Goal: Task Accomplishment & Management: Complete application form

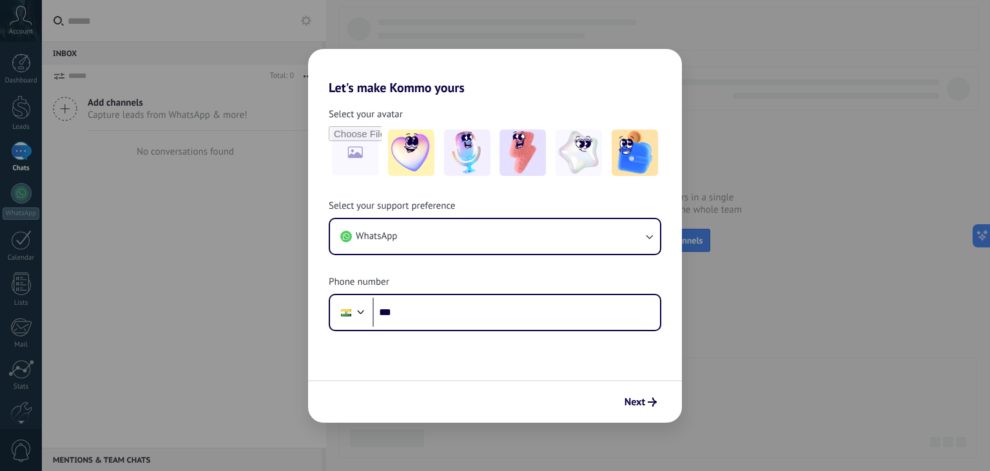
click at [653, 388] on div "Next" at bounding box center [495, 401] width 374 height 43
click at [649, 393] on button "Next" at bounding box center [641, 402] width 44 height 22
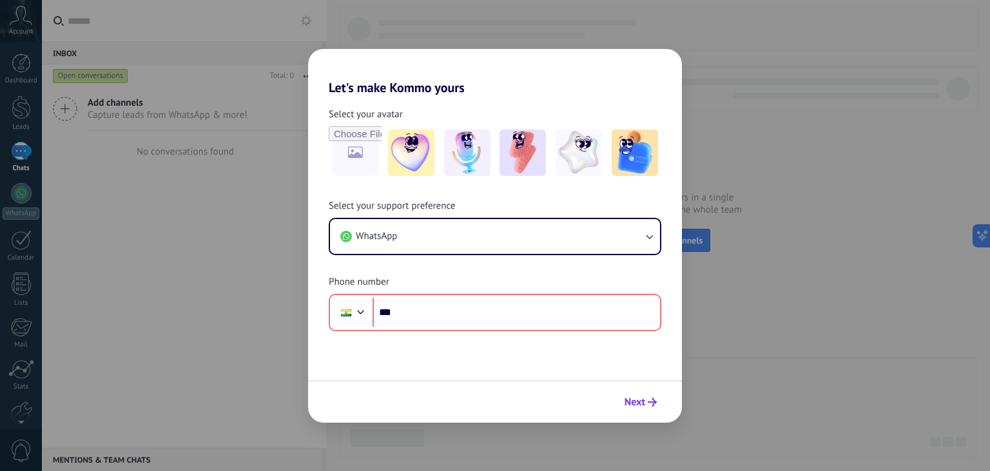
click at [644, 403] on span "Next" at bounding box center [635, 402] width 21 height 9
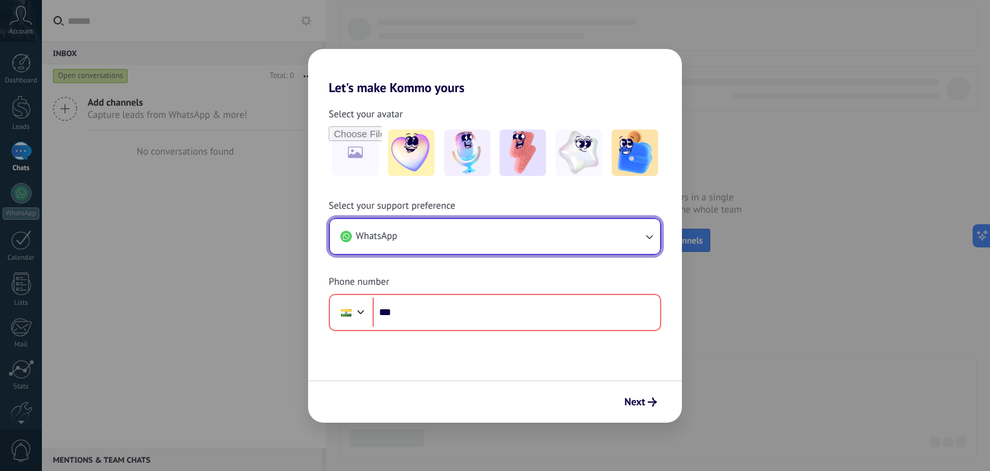
click at [446, 221] on button "WhatsApp" at bounding box center [495, 236] width 330 height 35
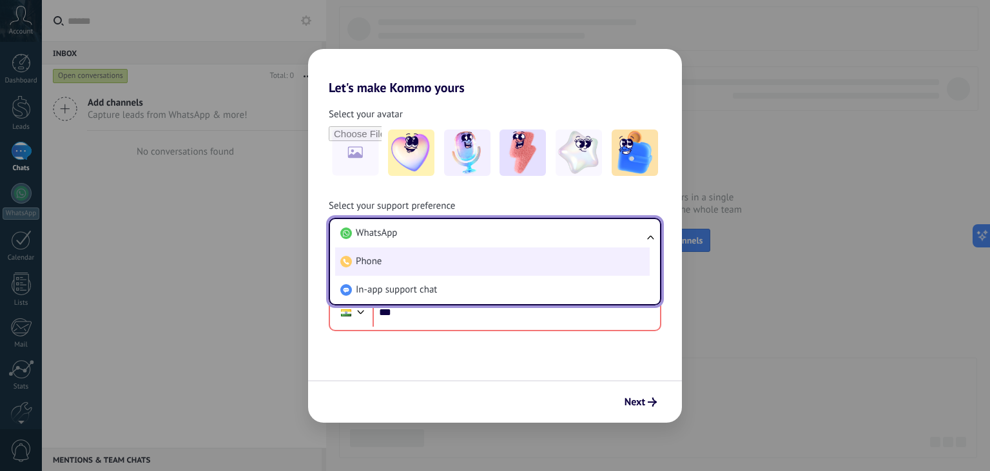
click at [431, 264] on li "Phone" at bounding box center [492, 262] width 315 height 28
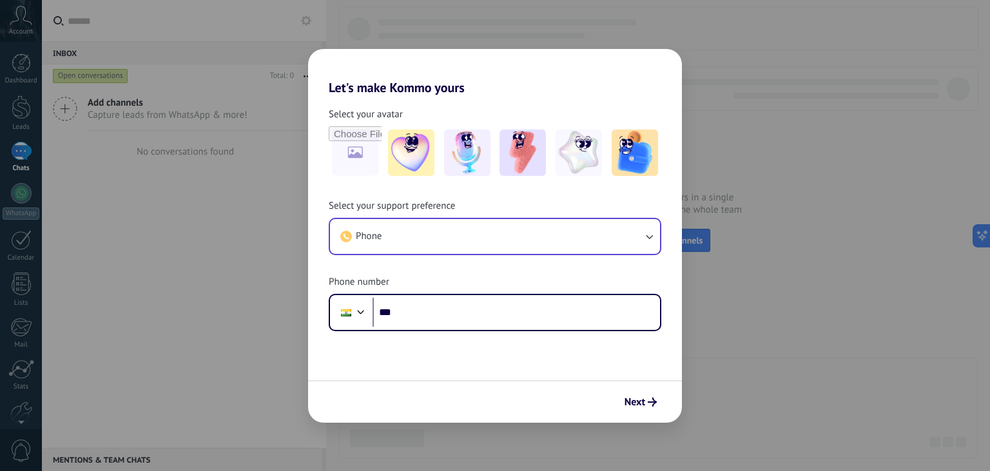
click at [215, 90] on div "Let's make Kommo yours Select your avatar Select your support preference Phone …" at bounding box center [495, 235] width 990 height 471
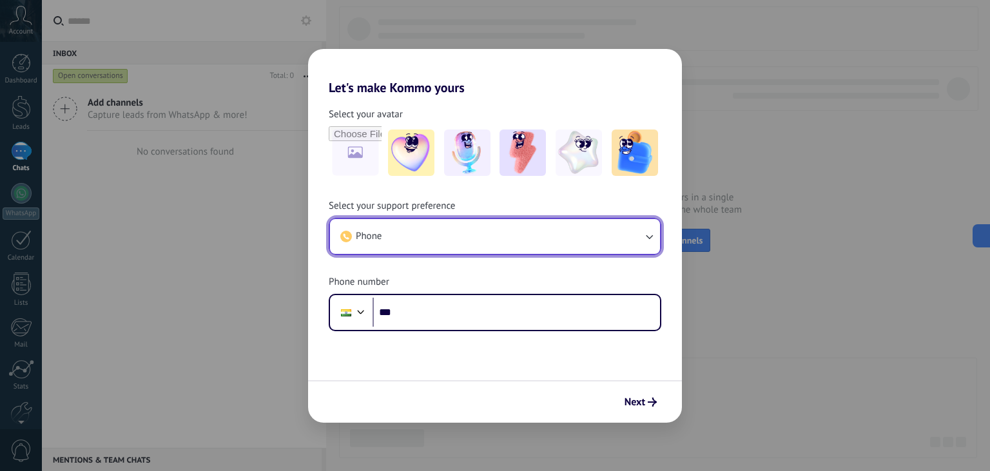
click at [382, 219] on button "Phone" at bounding box center [495, 236] width 330 height 35
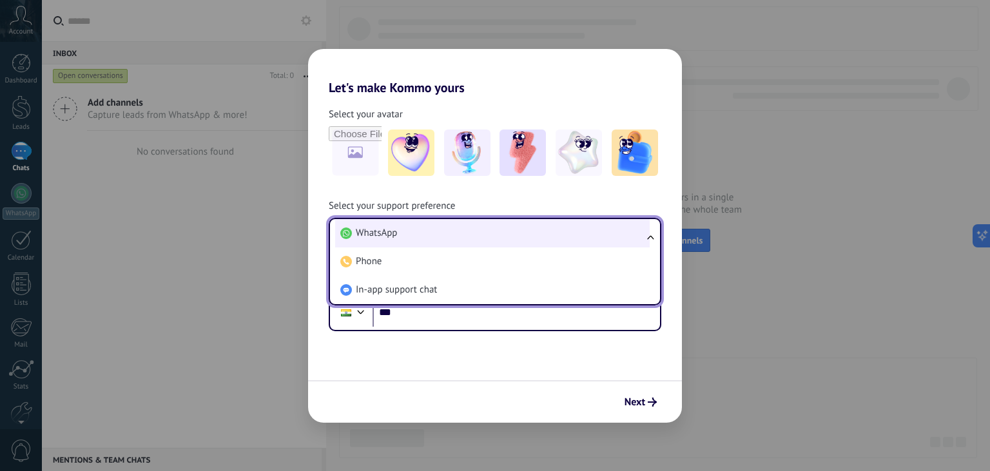
click at [385, 234] on span "WhatsApp" at bounding box center [376, 233] width 41 height 13
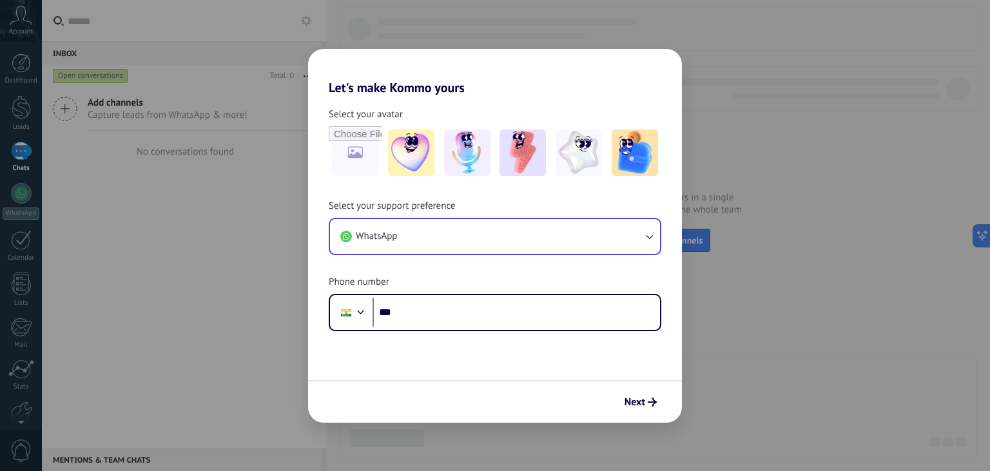
click at [21, 161] on div "Let's make Kommo yours Select your avatar Select your support preference WhatsA…" at bounding box center [495, 235] width 990 height 471
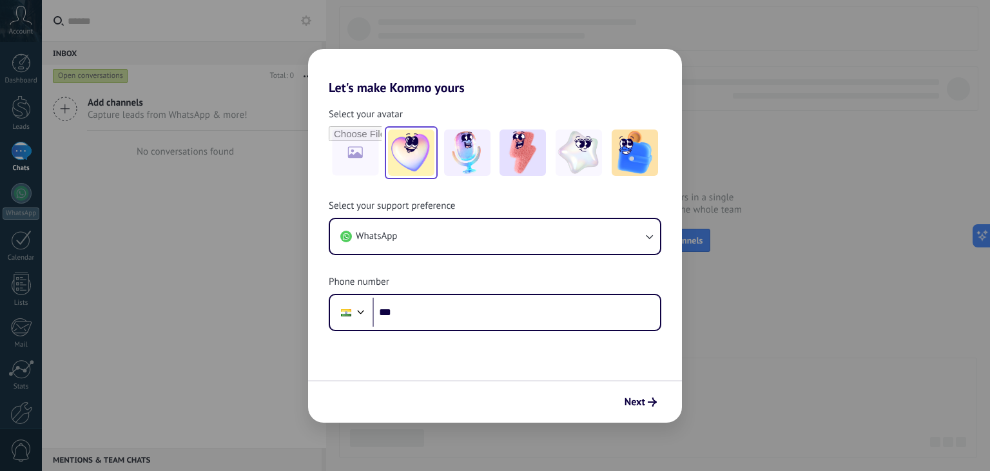
click at [424, 141] on img at bounding box center [411, 153] width 46 height 46
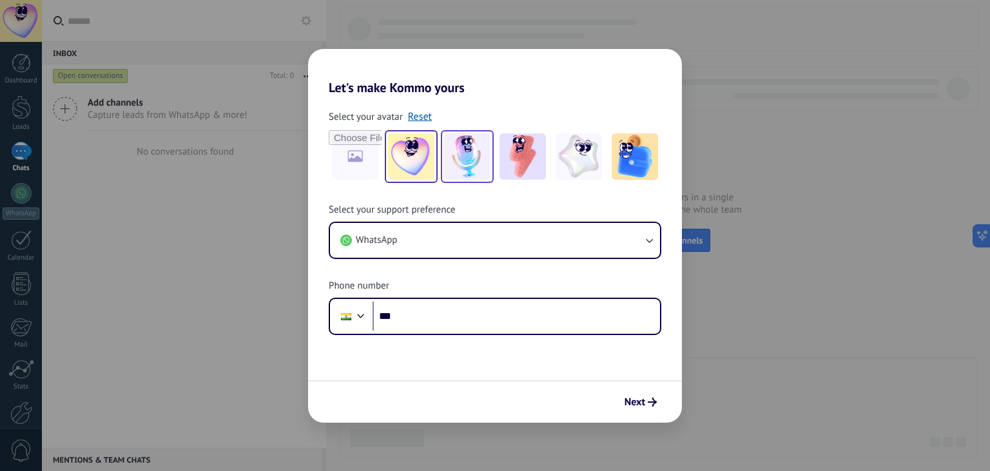
click at [478, 148] on img at bounding box center [467, 156] width 46 height 46
click at [558, 165] on img at bounding box center [579, 156] width 46 height 46
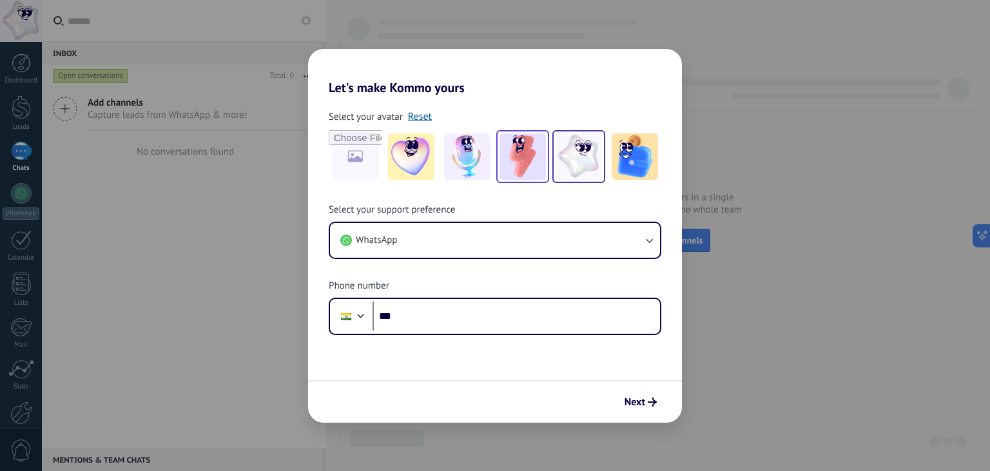
click at [515, 170] on img at bounding box center [523, 156] width 46 height 46
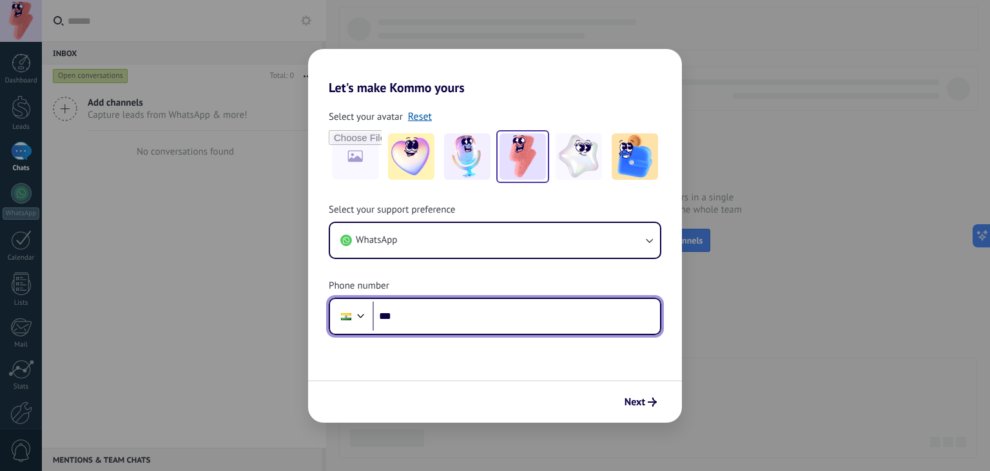
click at [433, 322] on input "***" at bounding box center [517, 317] width 288 height 30
click at [433, 317] on input "***" at bounding box center [517, 317] width 288 height 30
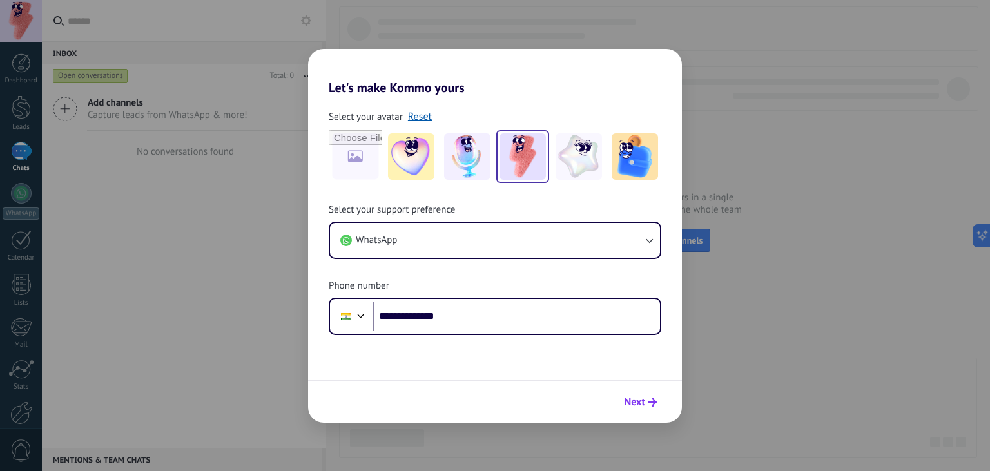
click at [636, 402] on span "Next" at bounding box center [635, 402] width 21 height 9
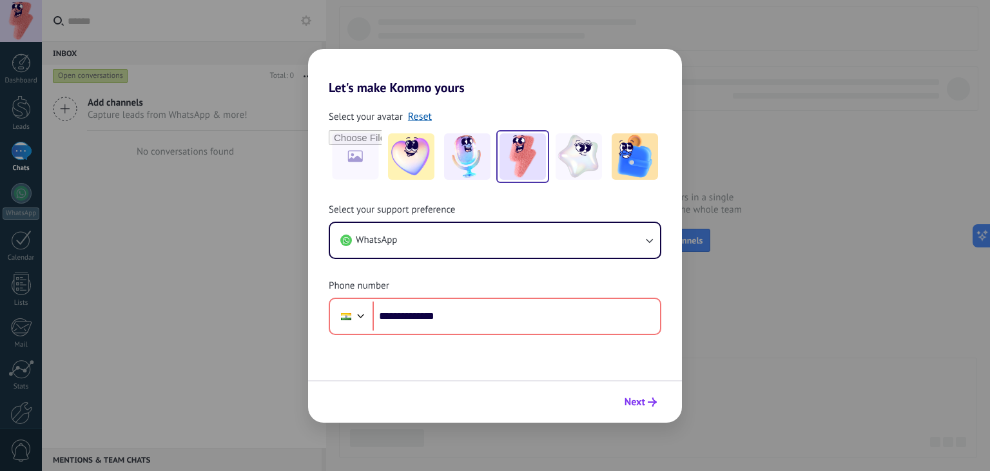
click at [650, 399] on icon "submit" at bounding box center [652, 402] width 9 height 9
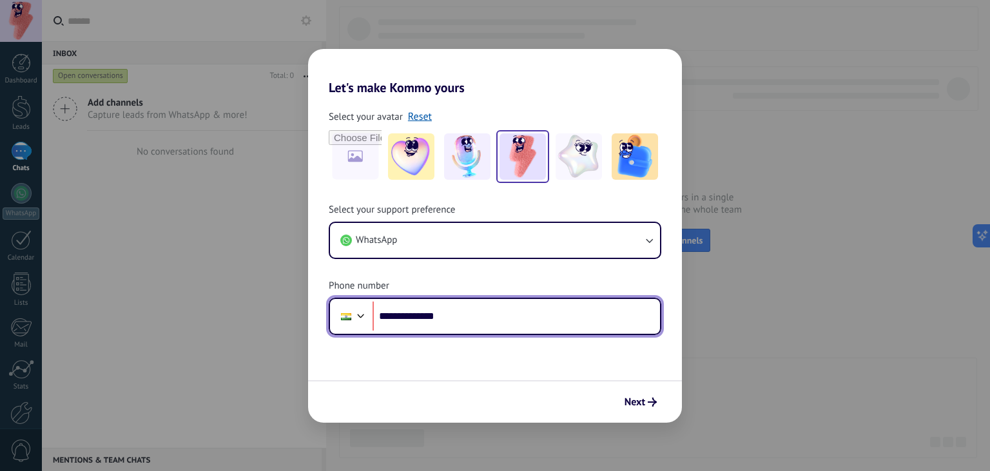
click at [422, 317] on input "**********" at bounding box center [517, 317] width 288 height 30
type input "**********"
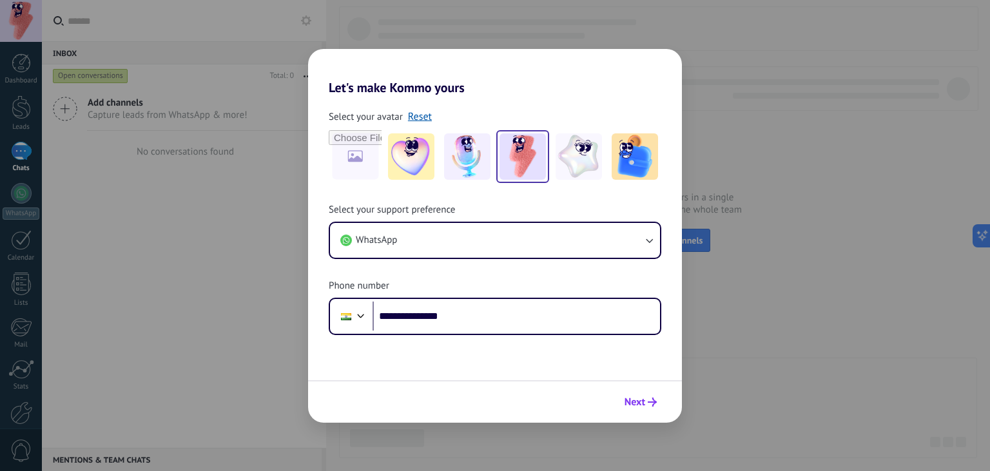
click at [649, 399] on button "Next" at bounding box center [641, 402] width 44 height 22
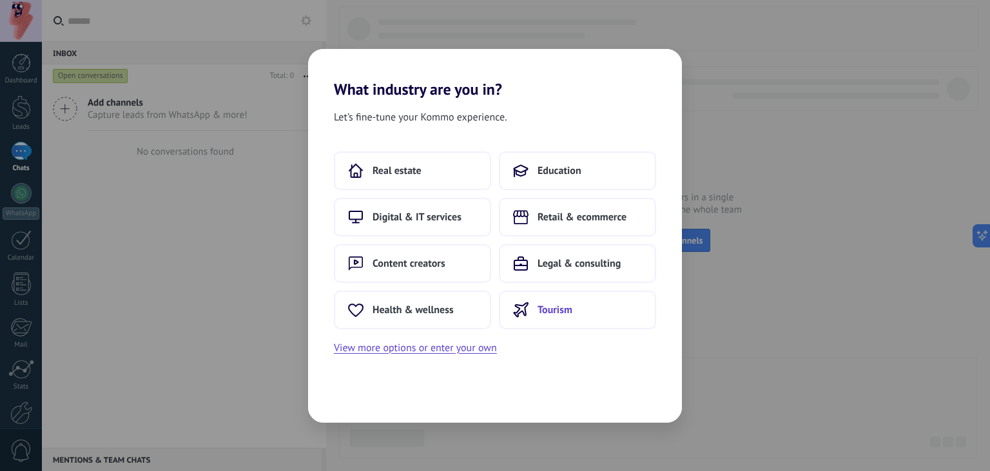
click at [550, 319] on button "Tourism" at bounding box center [577, 310] width 157 height 39
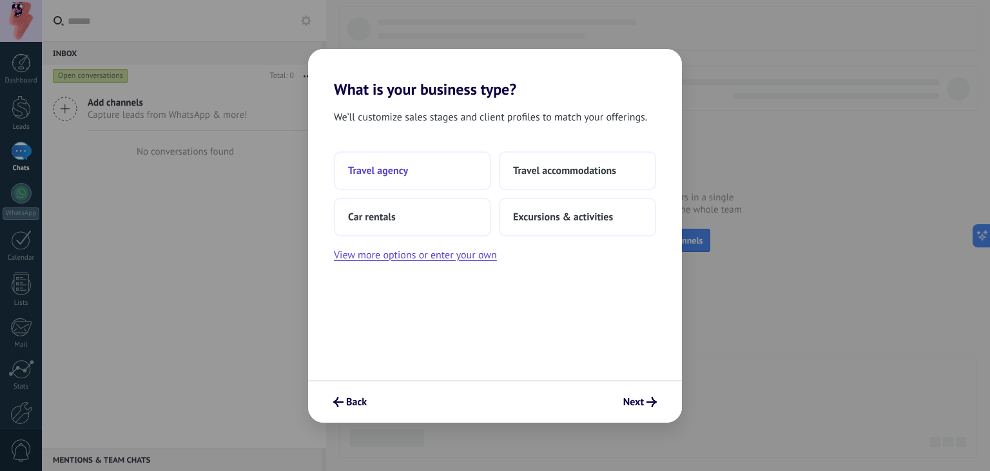
click at [401, 183] on button "Travel agency" at bounding box center [412, 171] width 157 height 39
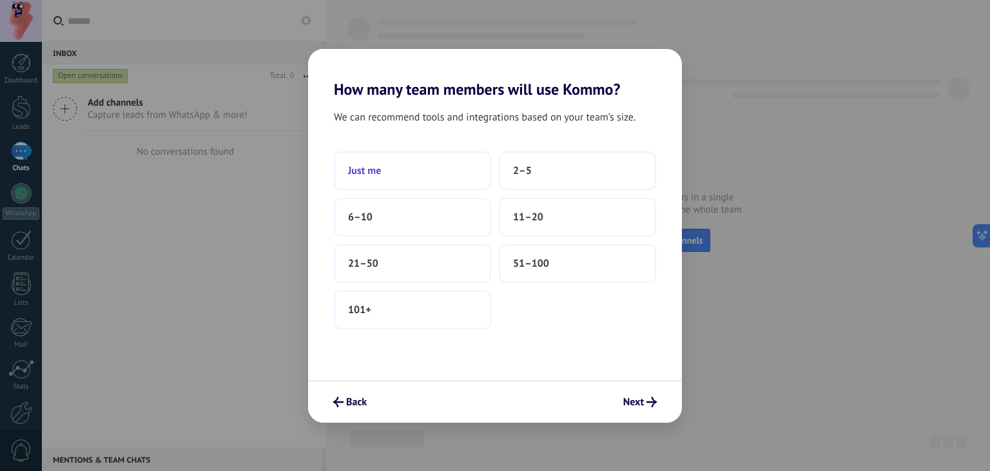
click at [386, 183] on button "Just me" at bounding box center [412, 171] width 157 height 39
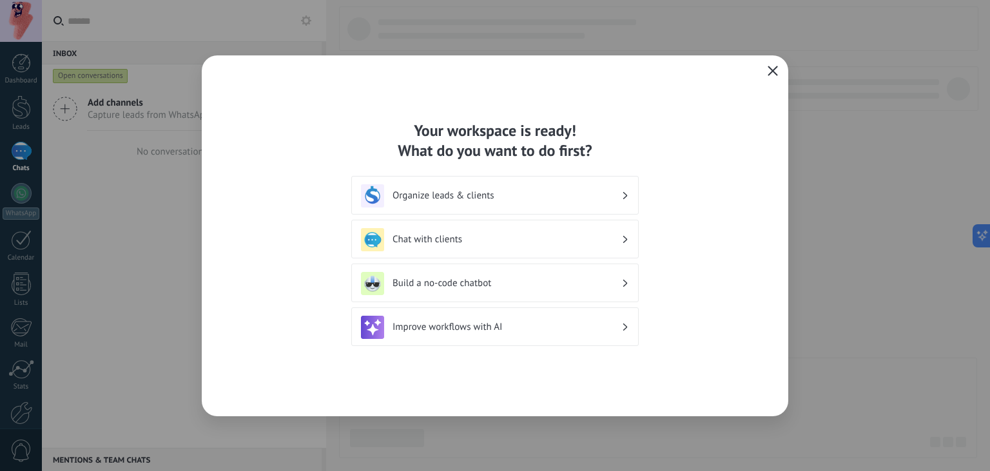
click at [772, 74] on icon "button" at bounding box center [773, 71] width 10 height 10
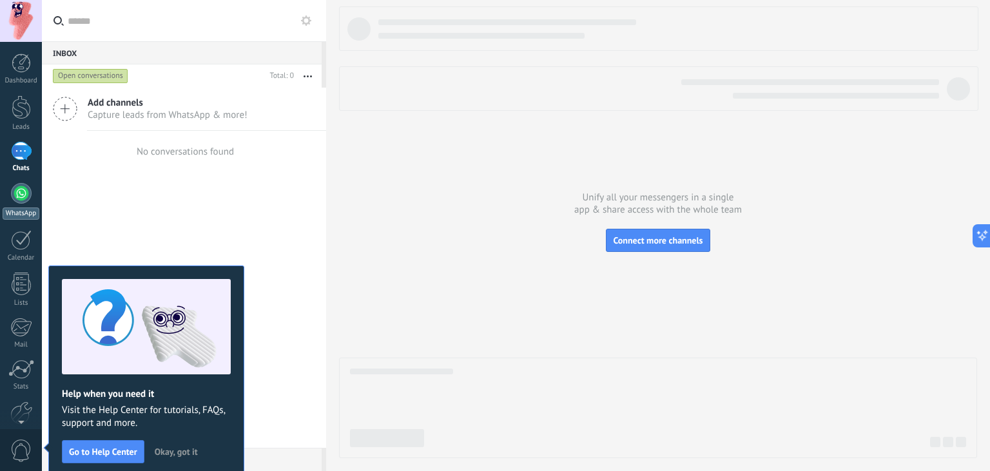
click at [17, 210] on div "WhatsApp" at bounding box center [21, 214] width 37 height 12
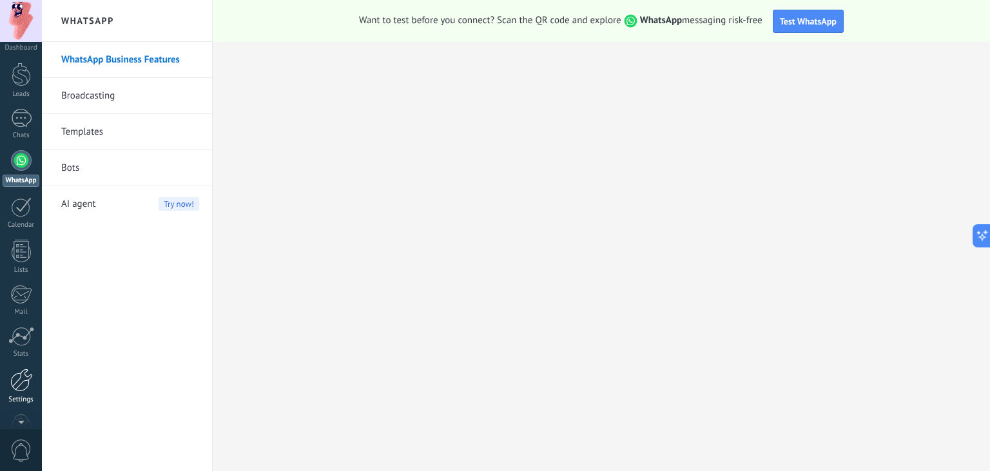
scroll to position [64, 0]
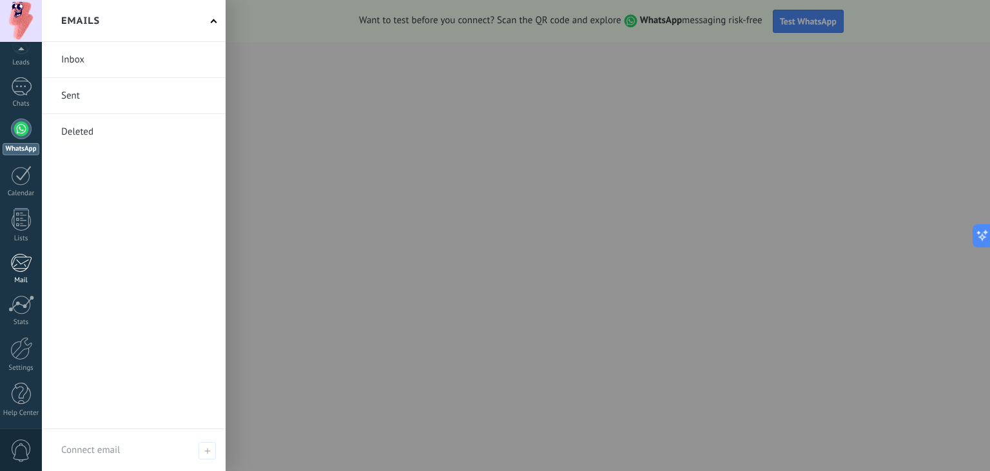
click at [20, 275] on div "Mail" at bounding box center [21, 269] width 42 height 32
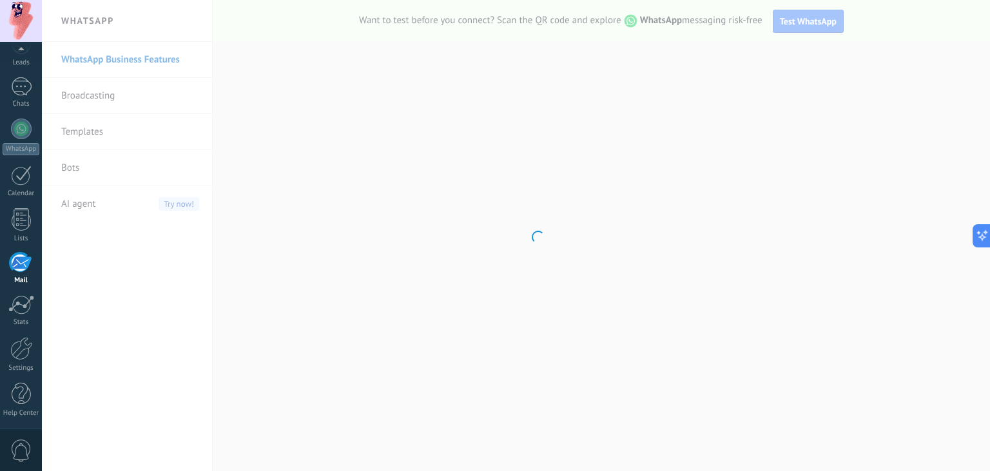
scroll to position [64, 0]
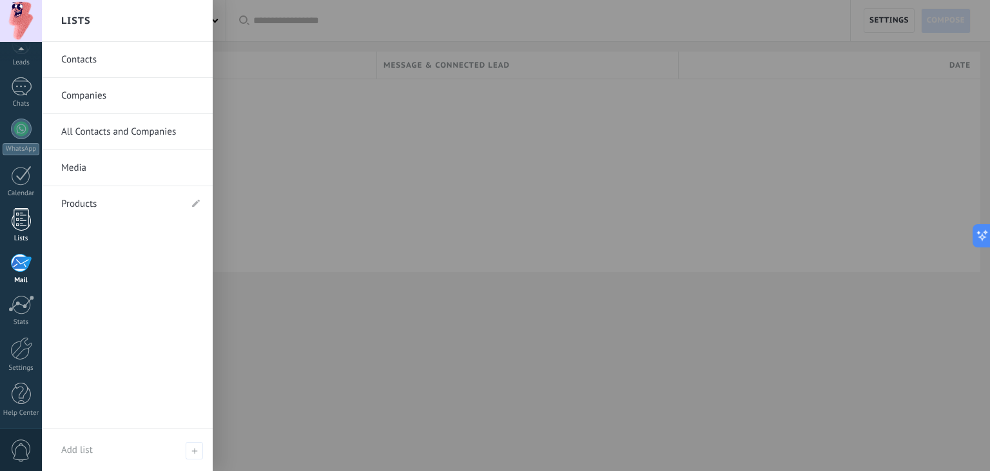
click at [25, 233] on div "Lists" at bounding box center [21, 225] width 42 height 35
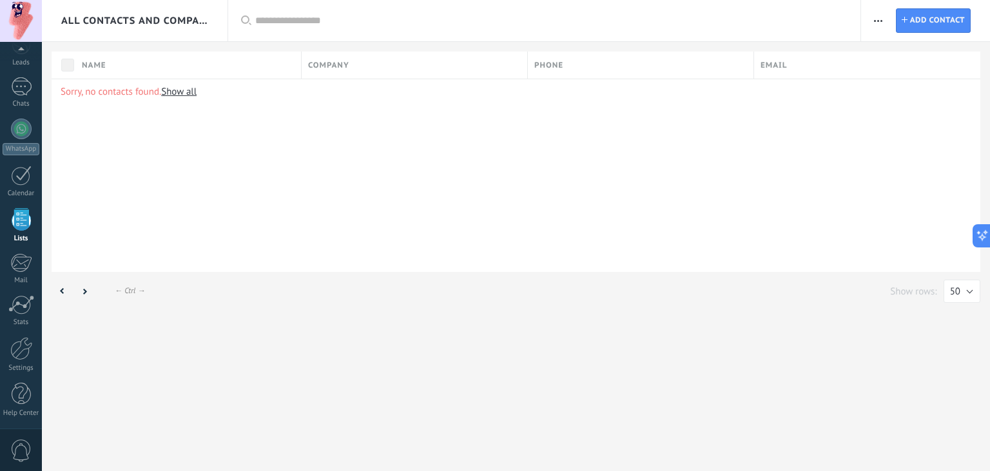
scroll to position [64, 0]
click at [22, 187] on div "Calendar" at bounding box center [21, 182] width 42 height 32
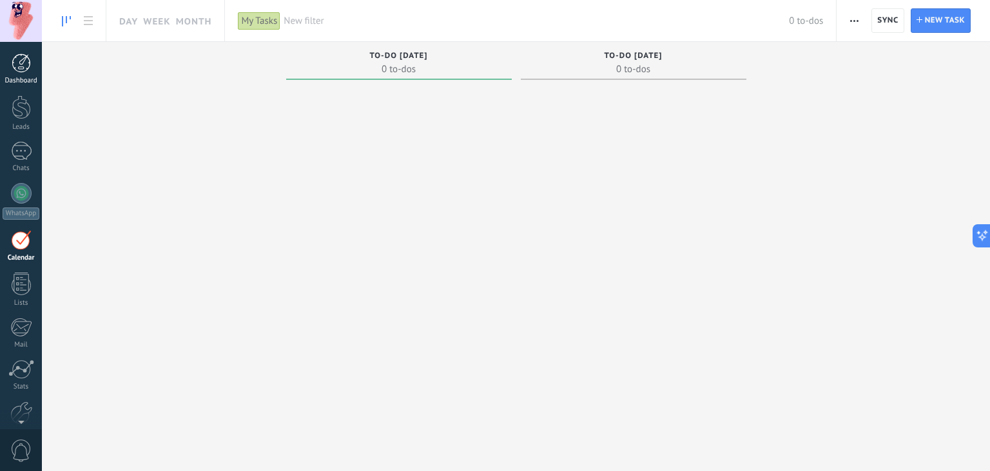
click at [28, 60] on div at bounding box center [21, 63] width 19 height 19
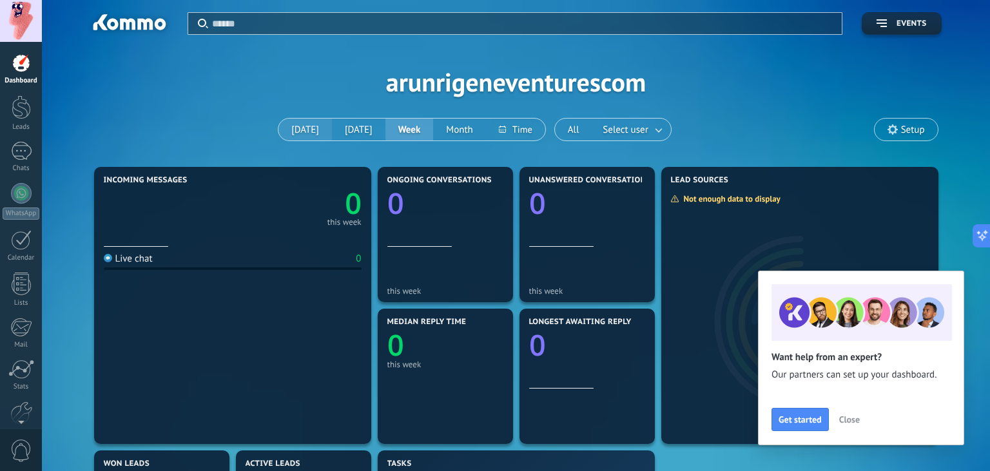
click at [297, 130] on button "[DATE]" at bounding box center [306, 130] width 54 height 22
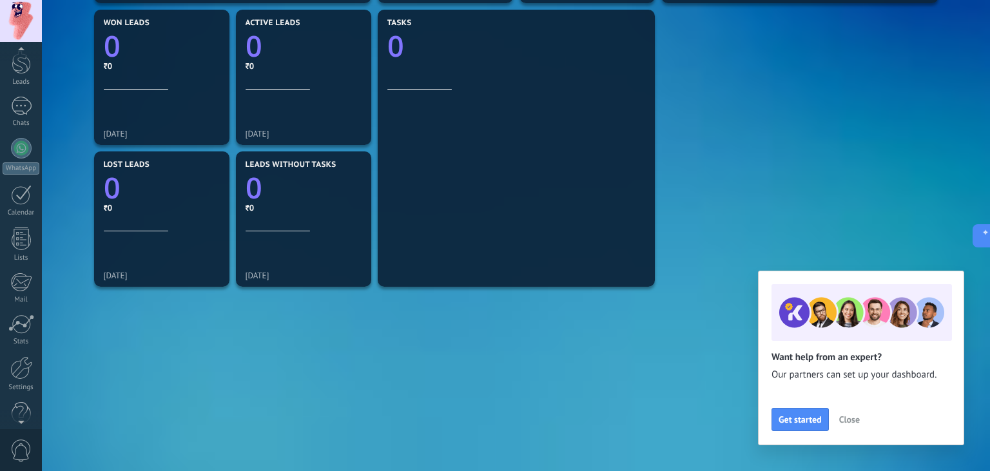
scroll to position [64, 0]
click at [19, 366] on div "Settings" at bounding box center [21, 368] width 37 height 8
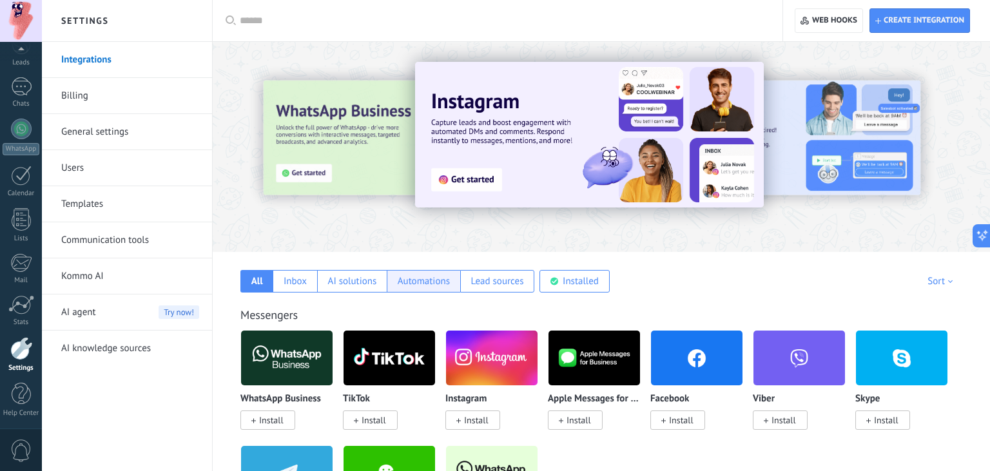
click at [417, 285] on div "Automations" at bounding box center [424, 281] width 52 height 12
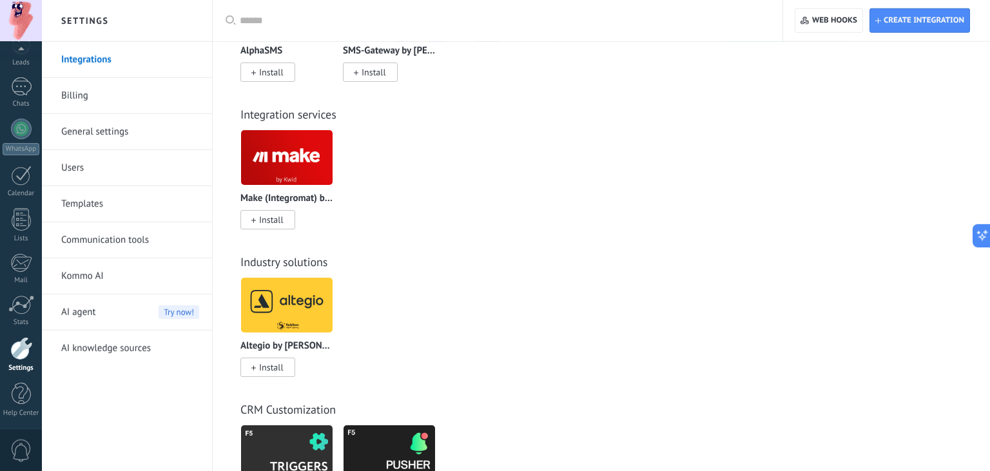
scroll to position [1455, 0]
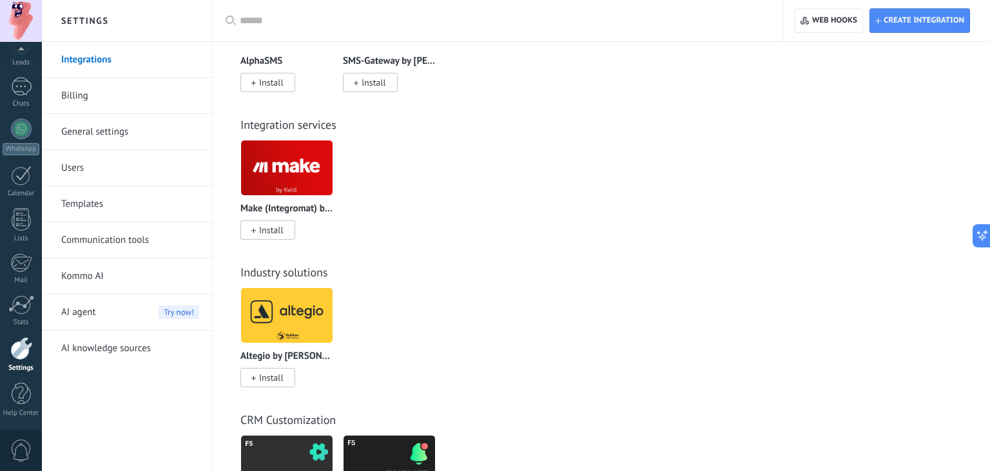
click at [28, 23] on div at bounding box center [21, 21] width 42 height 42
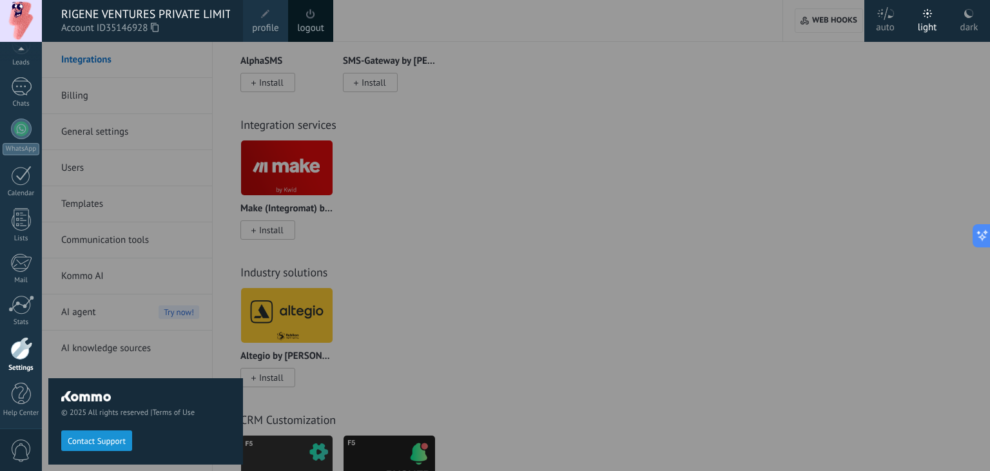
click at [317, 18] on span at bounding box center [311, 14] width 14 height 14
